Goal: Information Seeking & Learning: Learn about a topic

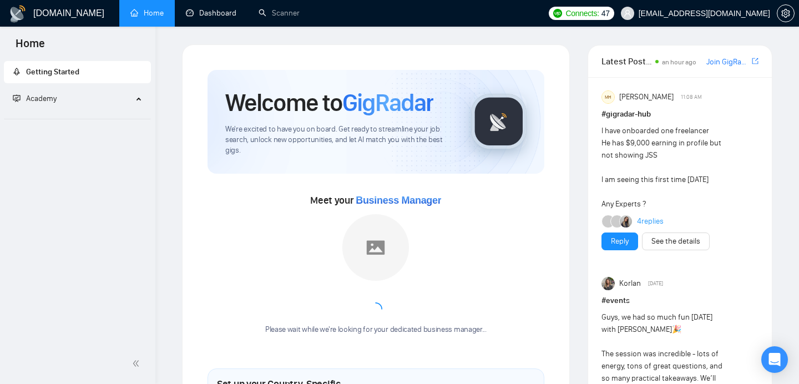
click at [204, 11] on link "Dashboard" at bounding box center [211, 12] width 50 height 9
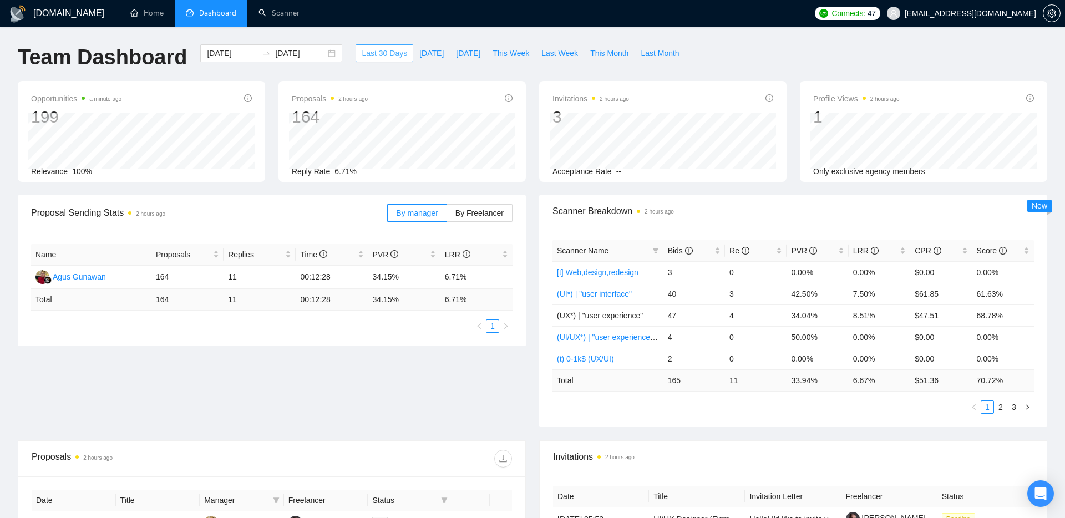
click at [372, 55] on span "Last 30 Days" at bounding box center [384, 53] width 45 height 12
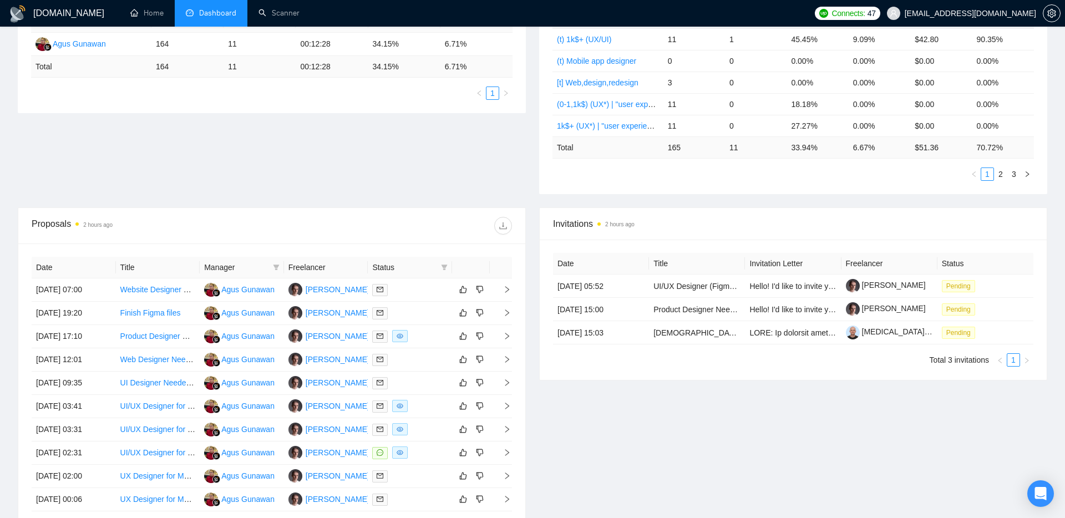
scroll to position [237, 0]
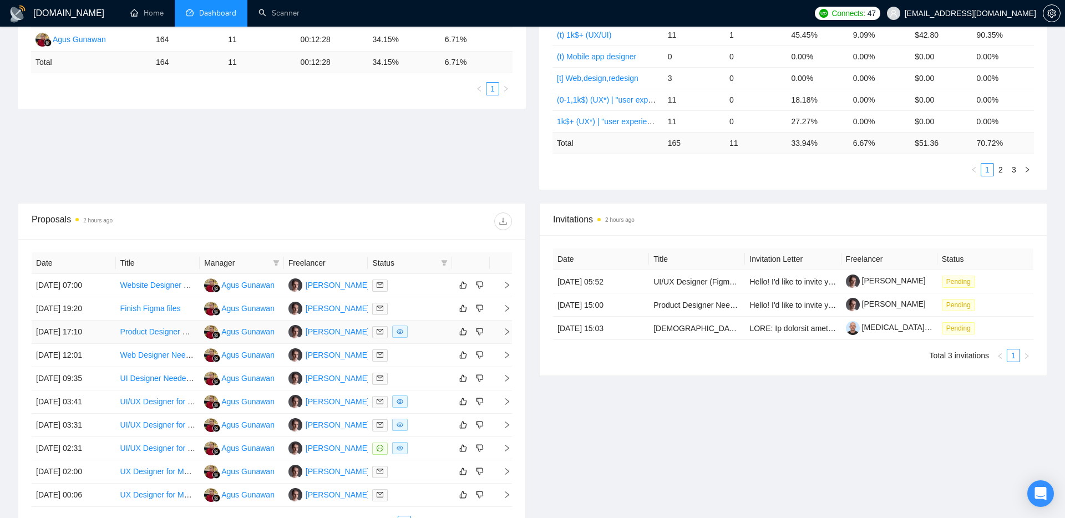
click at [507, 331] on icon "right" at bounding box center [507, 332] width 8 height 8
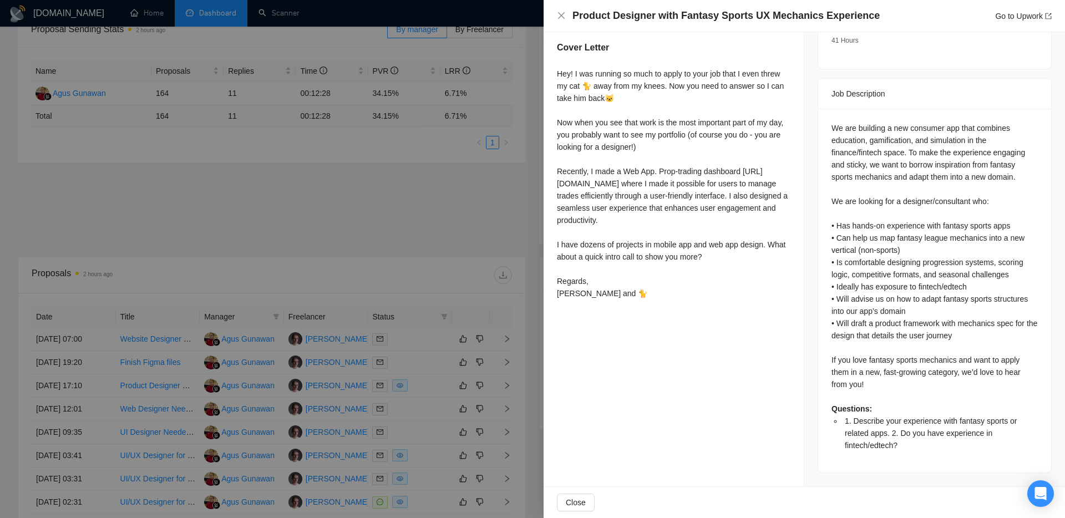
scroll to position [209, 0]
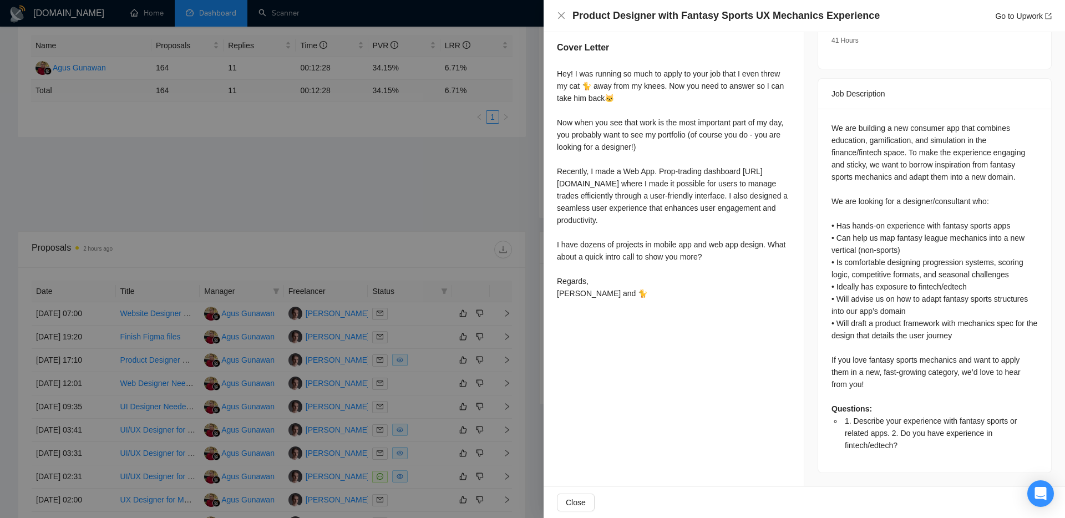
click at [395, 215] on div at bounding box center [532, 259] width 1065 height 518
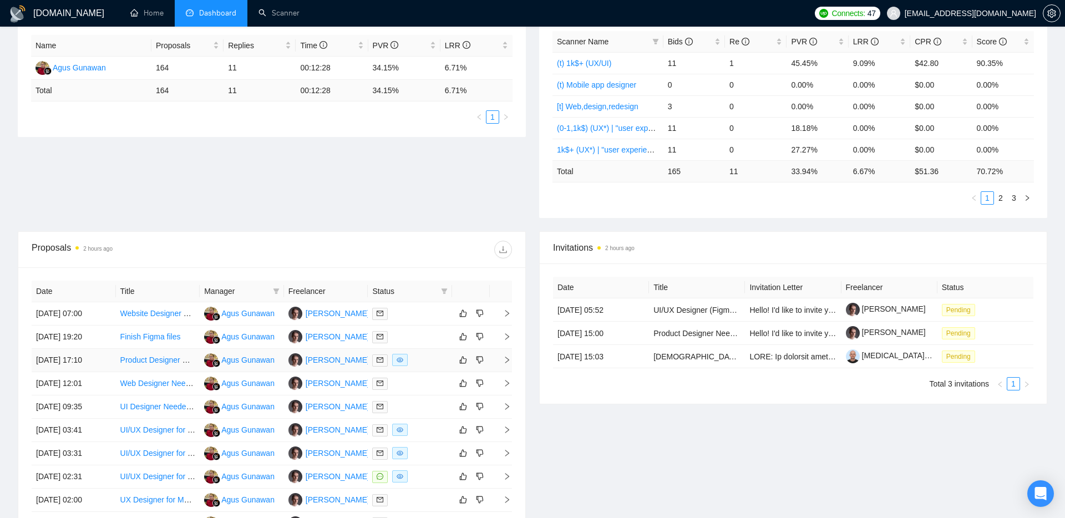
click at [505, 358] on icon "right" at bounding box center [507, 360] width 8 height 8
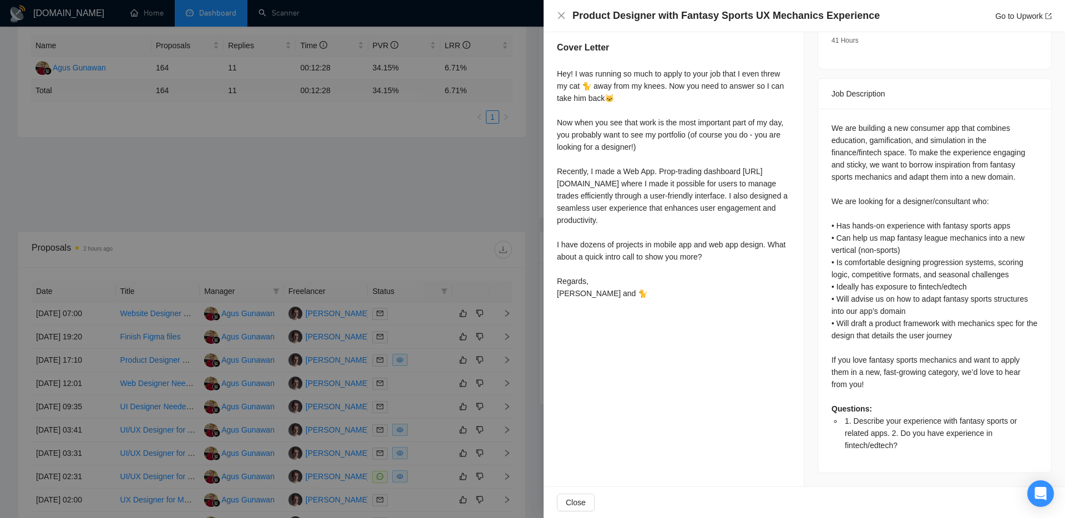
click at [147, 359] on div at bounding box center [532, 259] width 1065 height 518
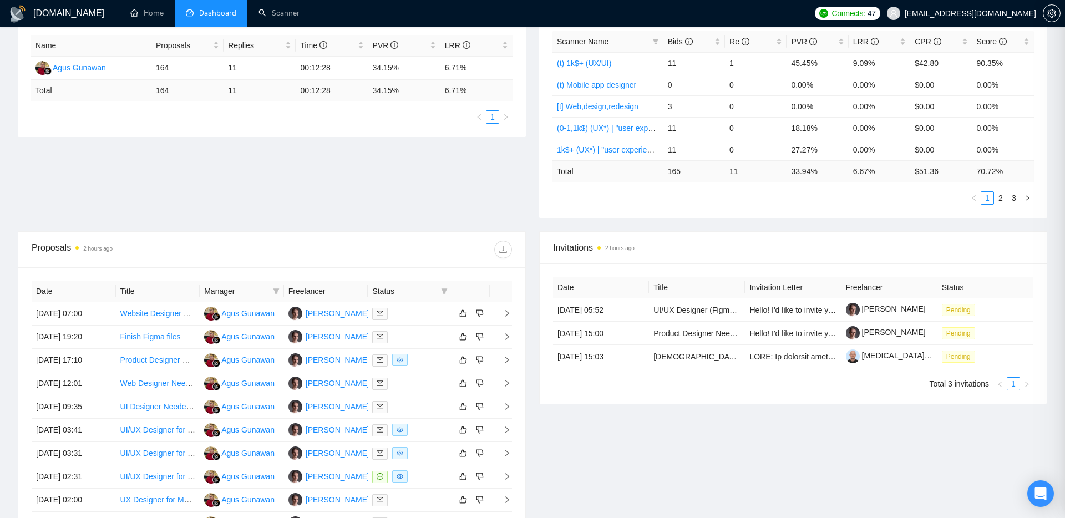
click at [147, 359] on link "Product Designer with Fantasy Sports UX Mechanics Experience" at bounding box center [232, 359] width 224 height 9
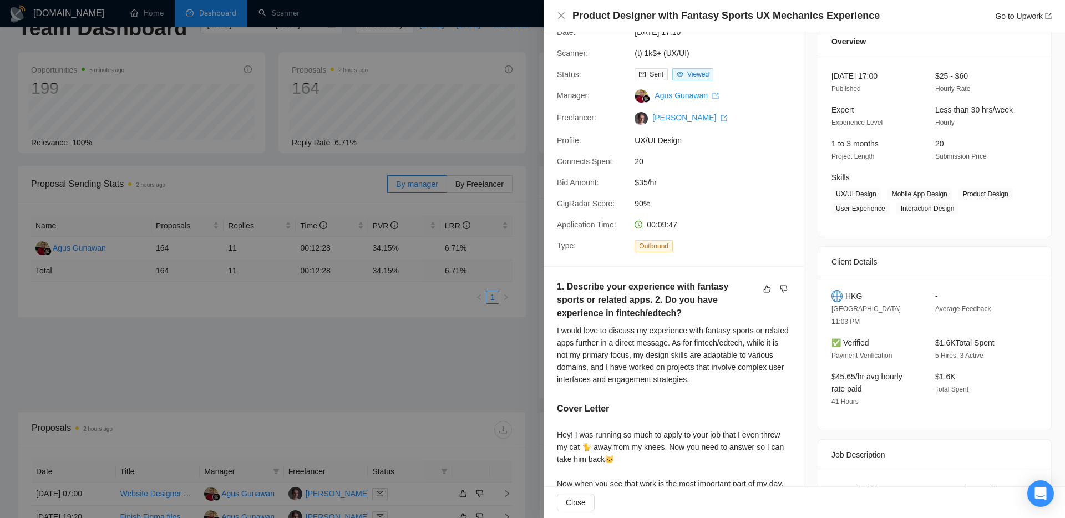
scroll to position [0, 0]
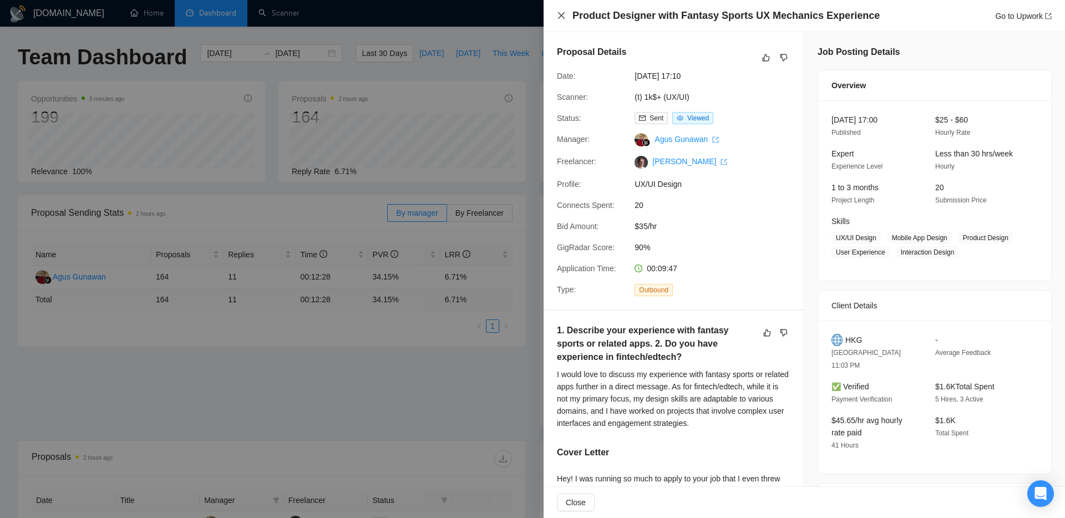
click at [565, 17] on icon "close" at bounding box center [561, 15] width 9 height 9
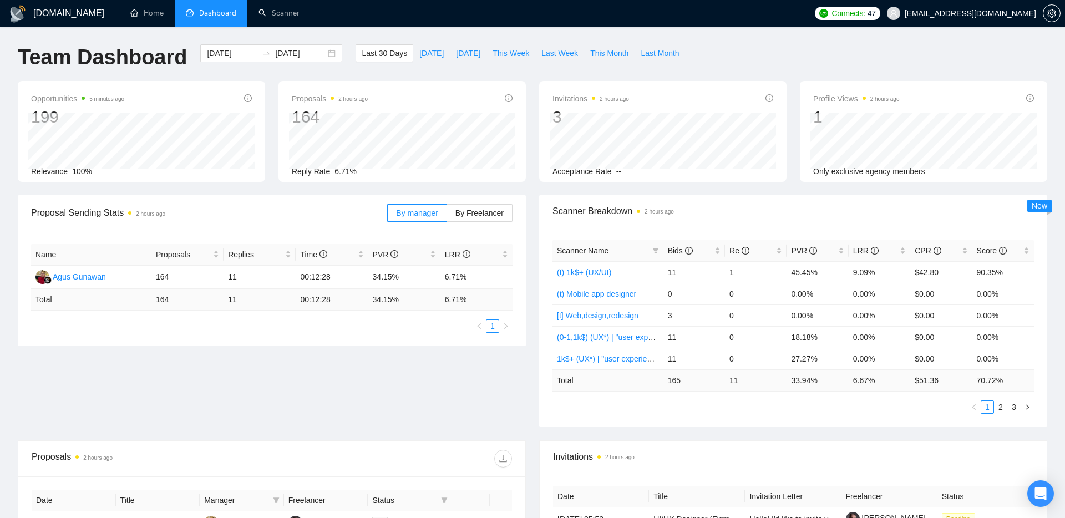
click at [489, 27] on div "[DOMAIN_NAME] Home Dashboard Scanner Connects: 47 [EMAIL_ADDRESS][DOMAIN_NAME] …" at bounding box center [532, 439] width 1065 height 879
click at [271, 17] on link "Scanner" at bounding box center [278, 12] width 41 height 9
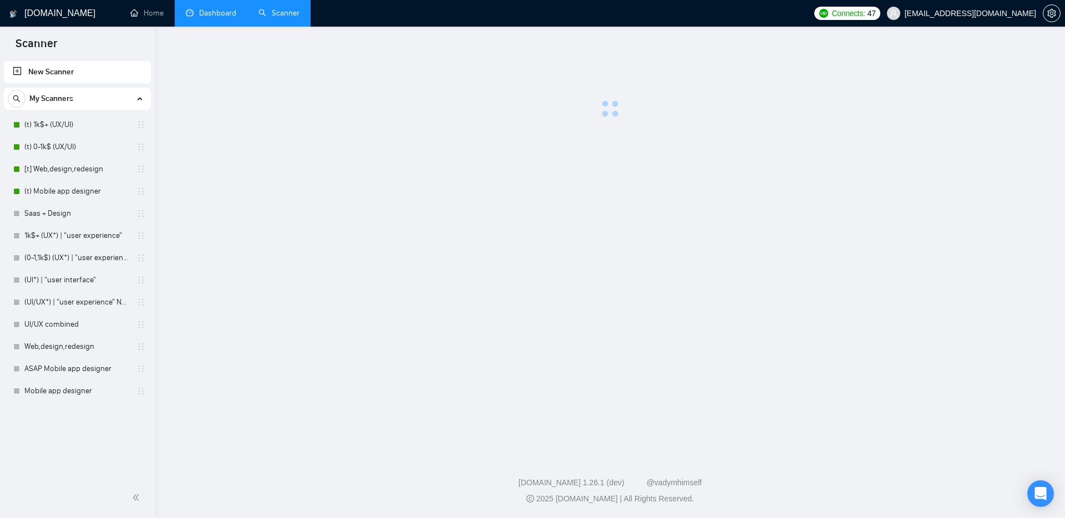
click at [196, 18] on link "Dashboard" at bounding box center [211, 12] width 50 height 9
